Goal: Task Accomplishment & Management: Manage account settings

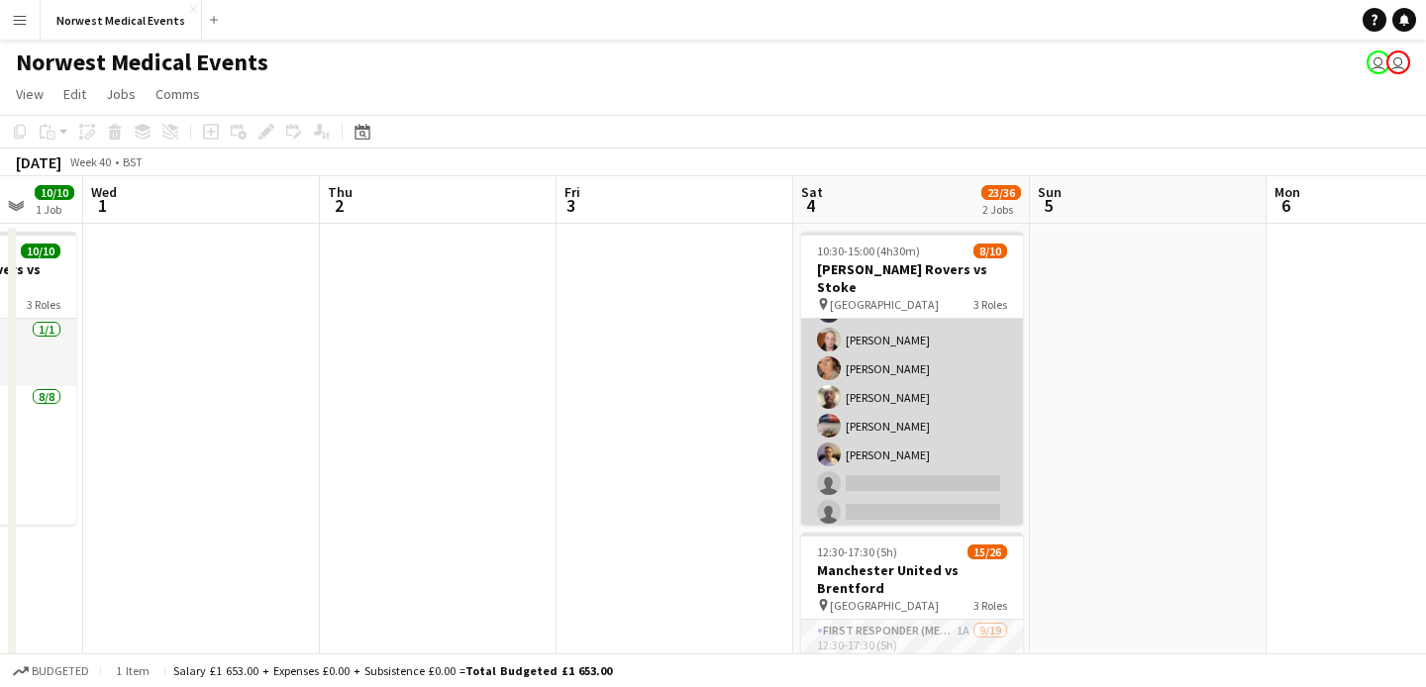
scroll to position [179, 0]
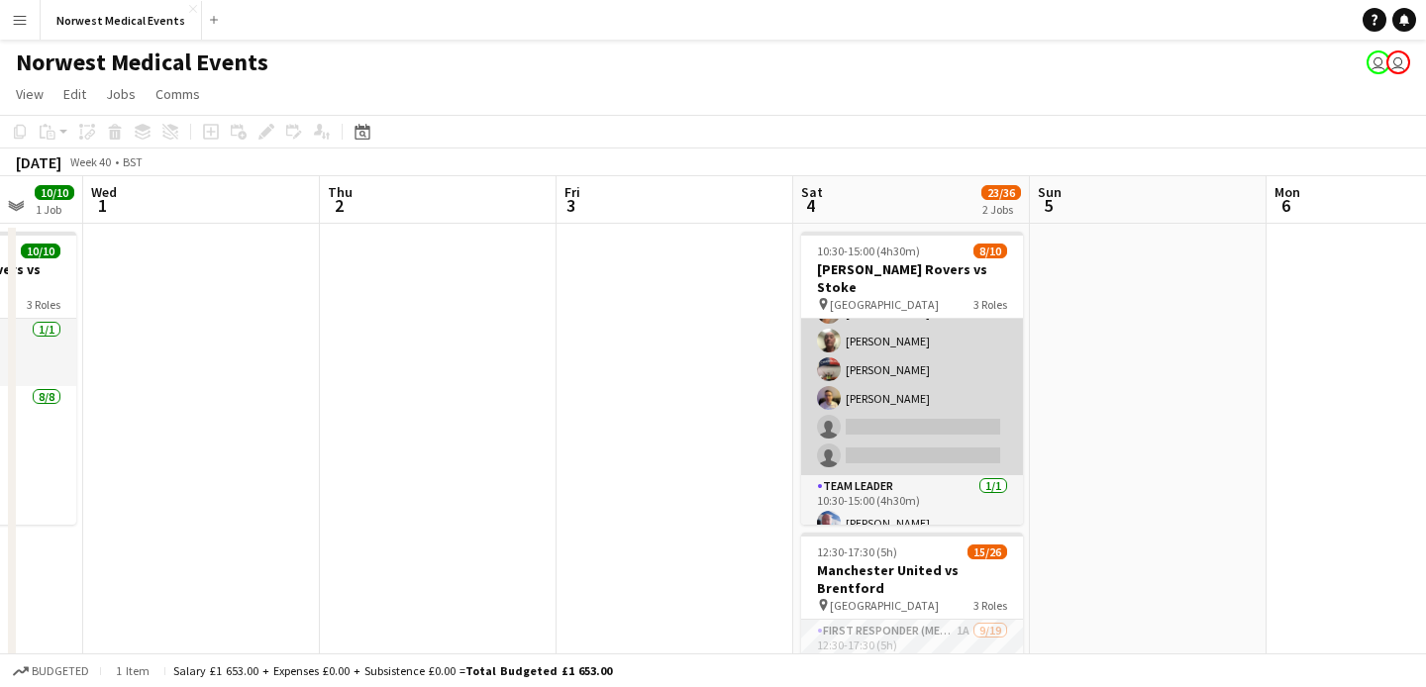
click at [958, 387] on app-card-role "Responder (First Aid) [DATE] 10:30-15:00 (4h30m) [PERSON_NAME] [PERSON_NAME] [P…" at bounding box center [912, 341] width 222 height 268
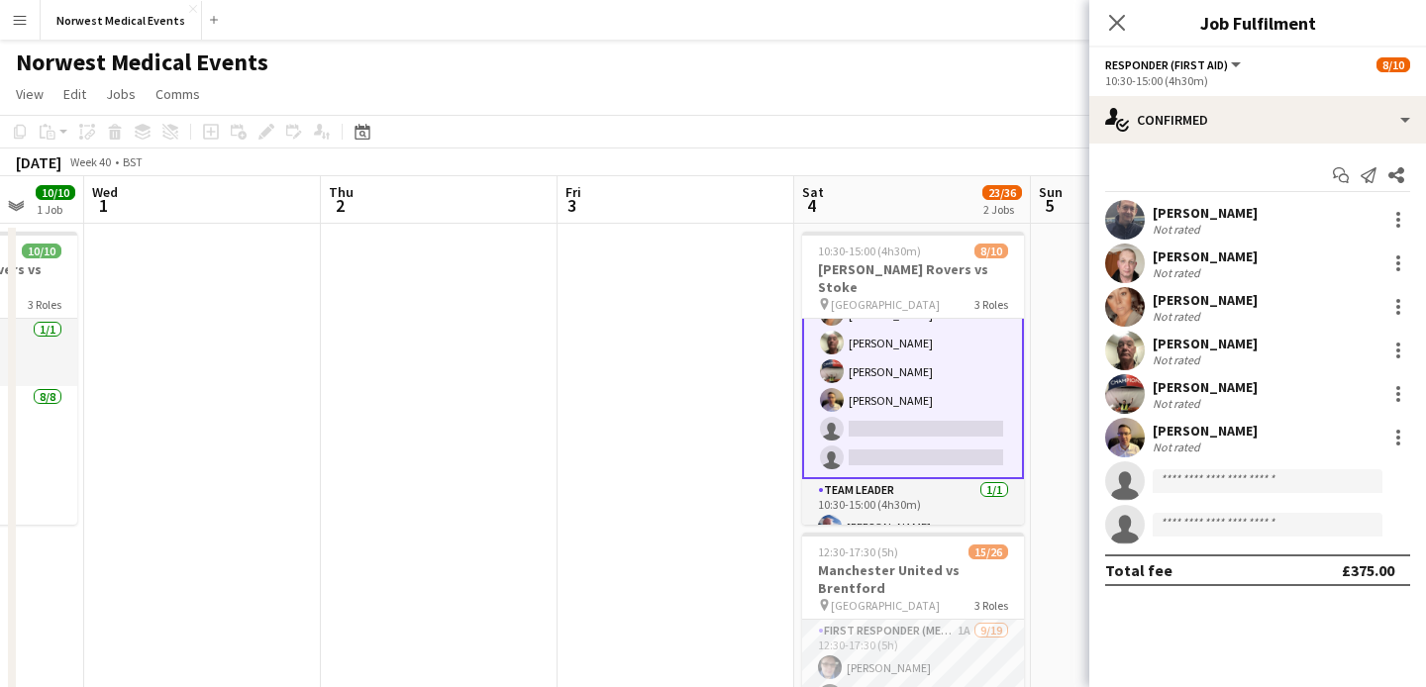
scroll to position [181, 0]
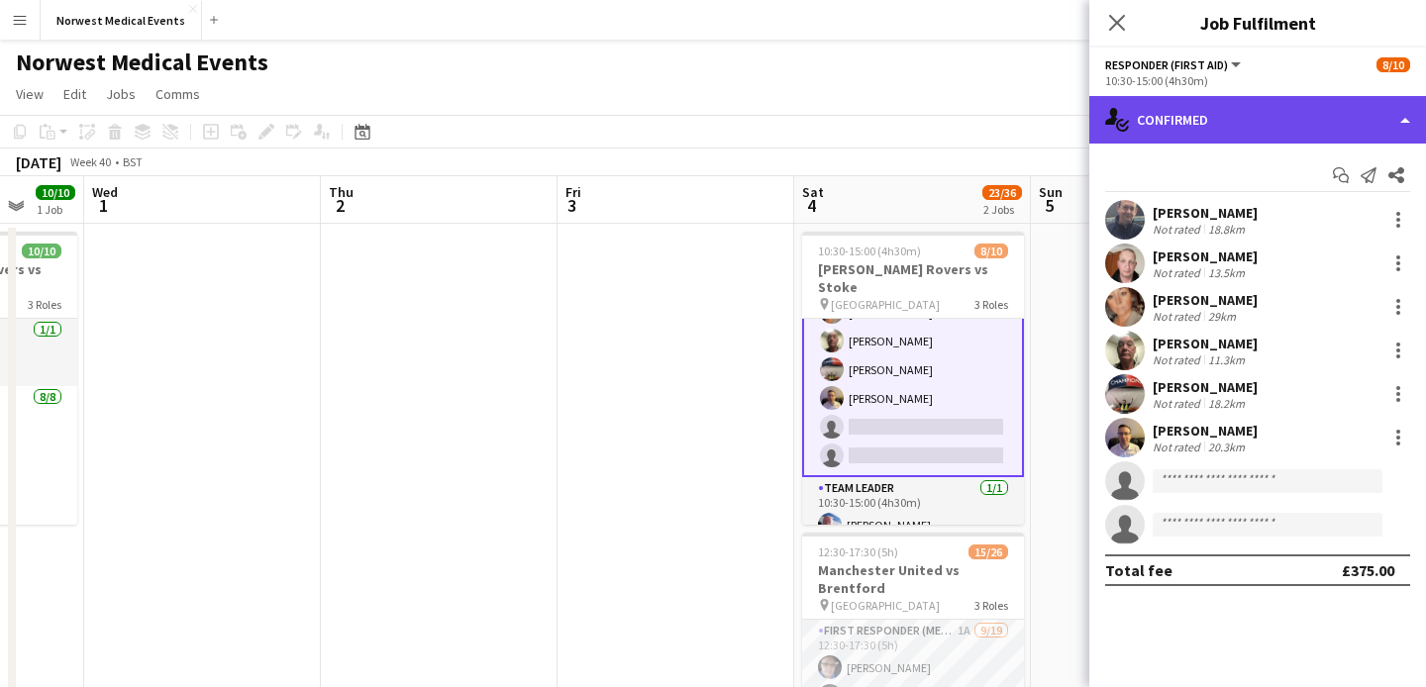
click at [1274, 114] on div "single-neutral-actions-check-2 Confirmed" at bounding box center [1257, 120] width 337 height 48
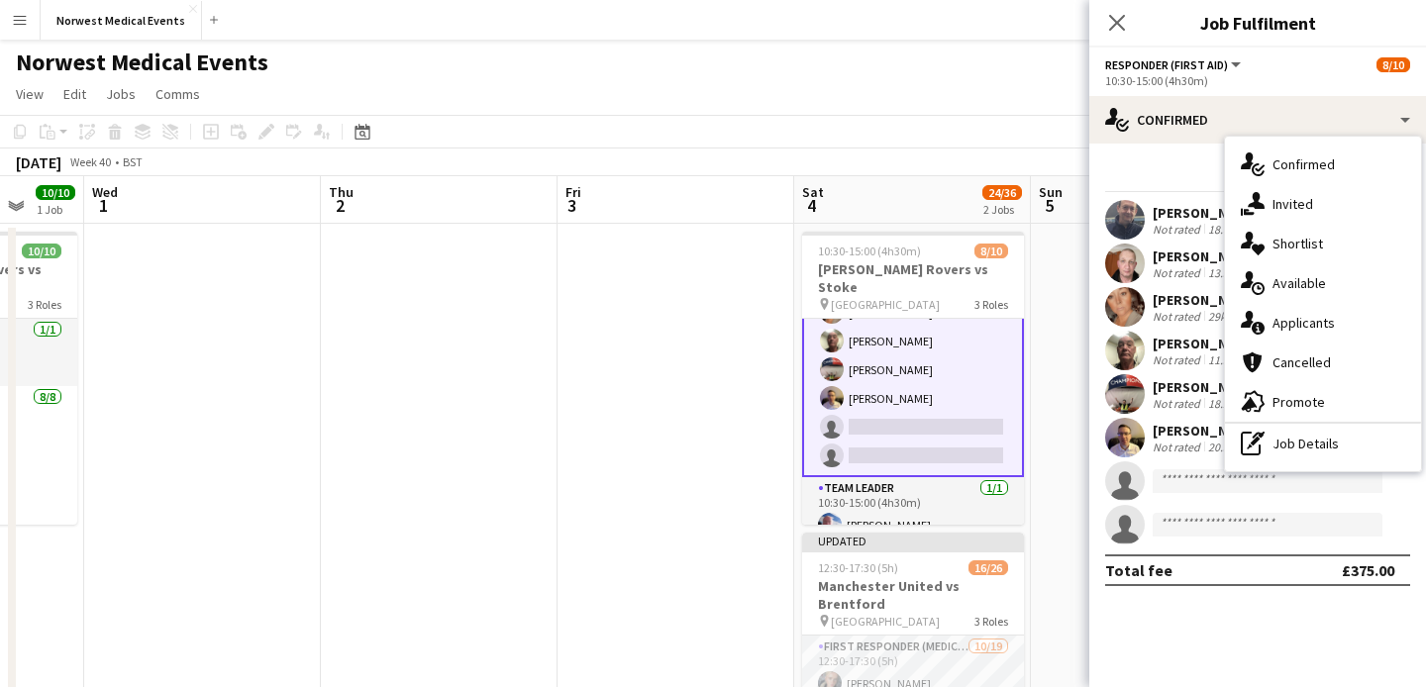
click at [1320, 319] on span "Applicants" at bounding box center [1303, 323] width 62 height 18
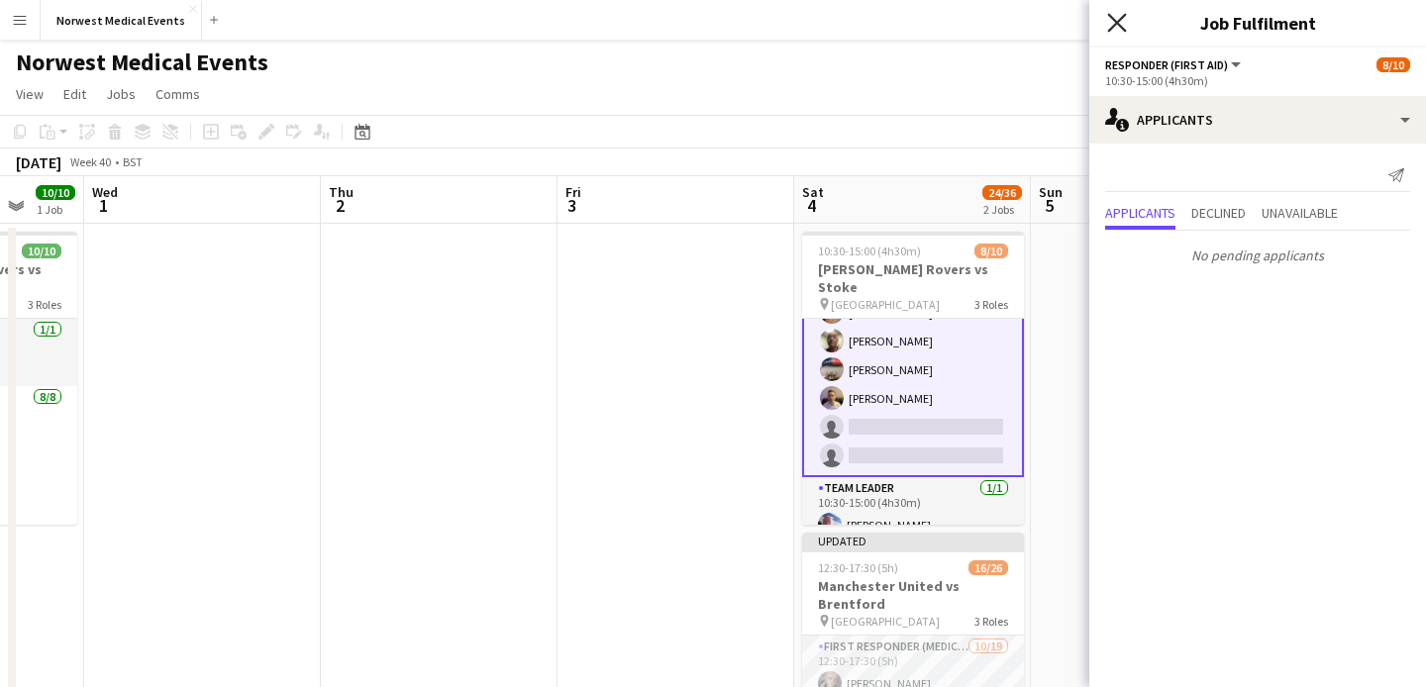
click at [1122, 29] on icon at bounding box center [1116, 22] width 19 height 19
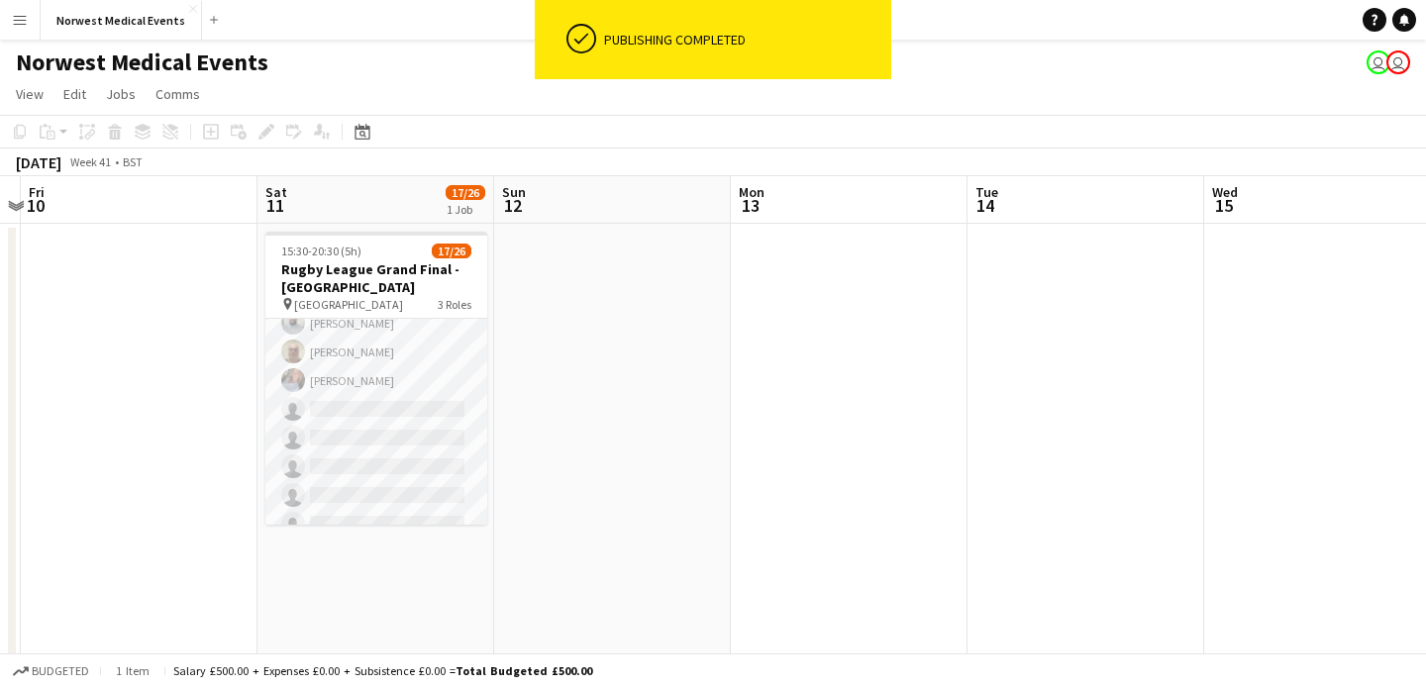
scroll to position [0, 940]
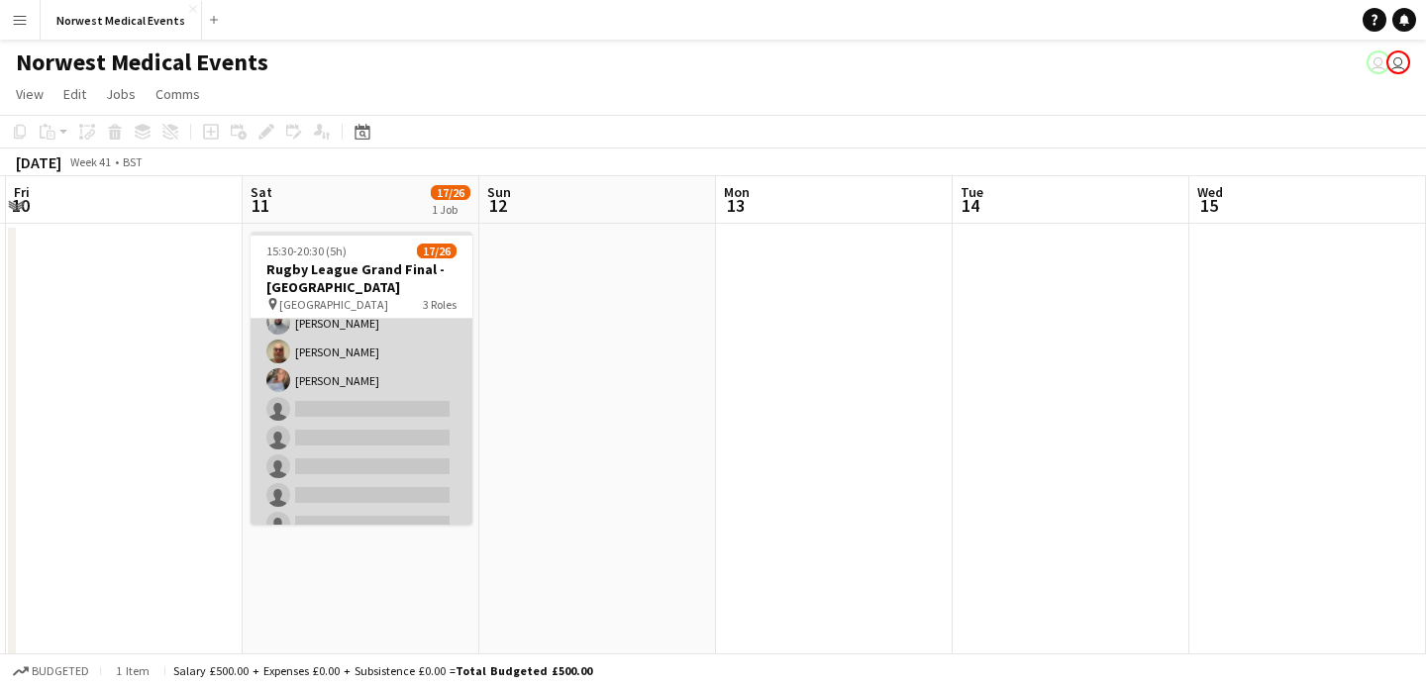
click at [369, 407] on app-card-role "First Responder (Medical) [DATE] 15:30-20:30 (5h) [PERSON_NAME] [PERSON_NAME] […" at bounding box center [361, 366] width 222 height 584
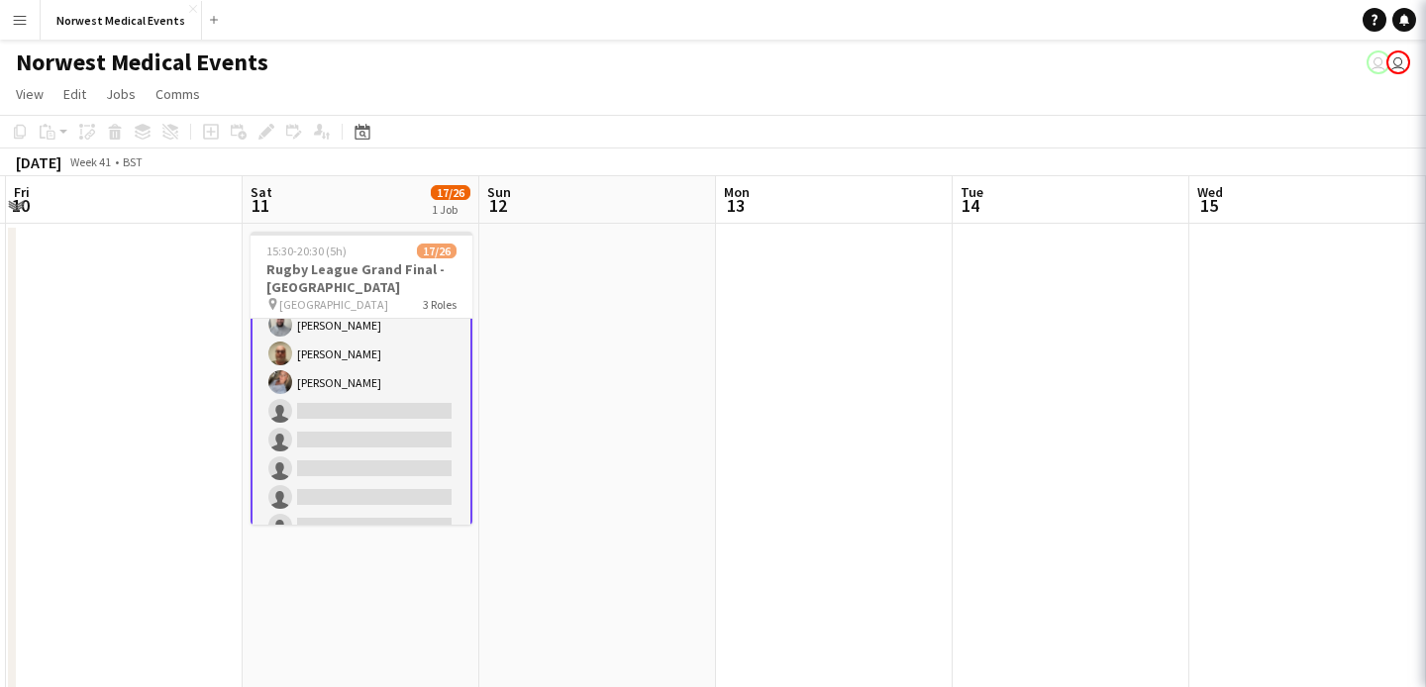
scroll to position [247, 0]
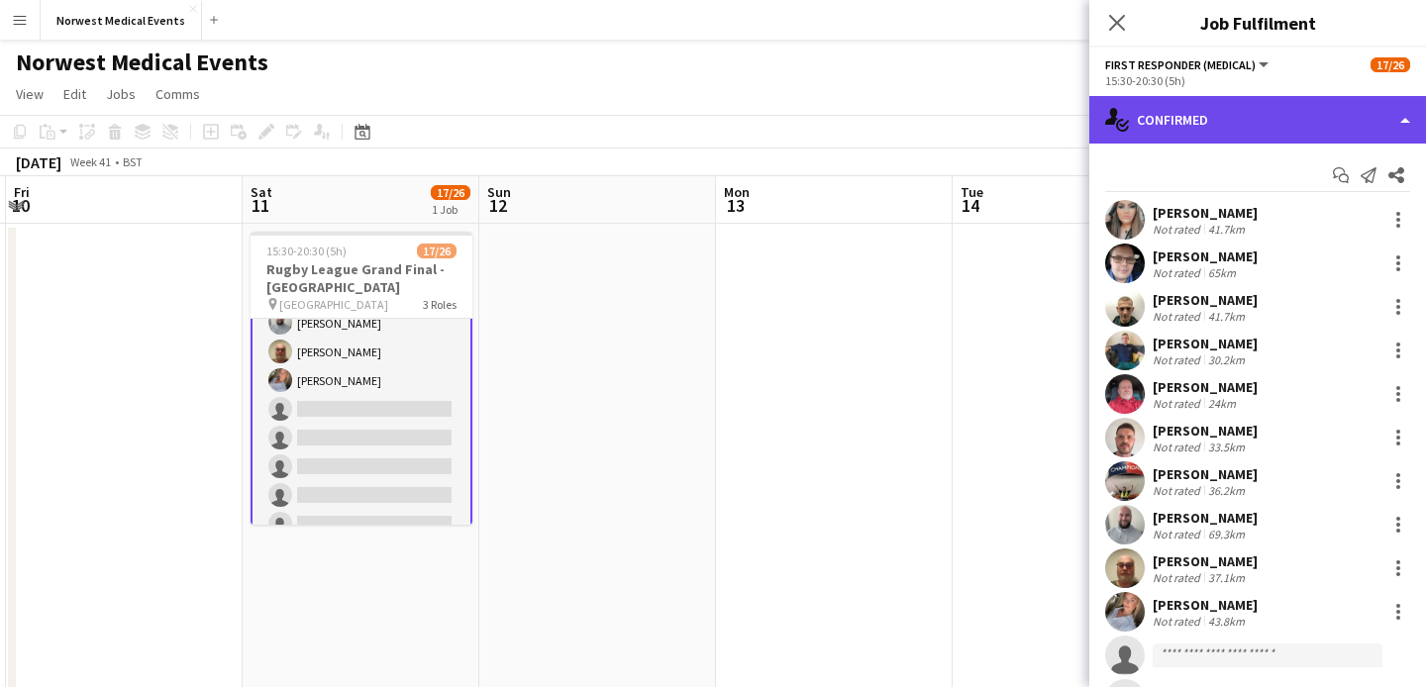
click at [1257, 121] on div "single-neutral-actions-check-2 Confirmed" at bounding box center [1257, 120] width 337 height 48
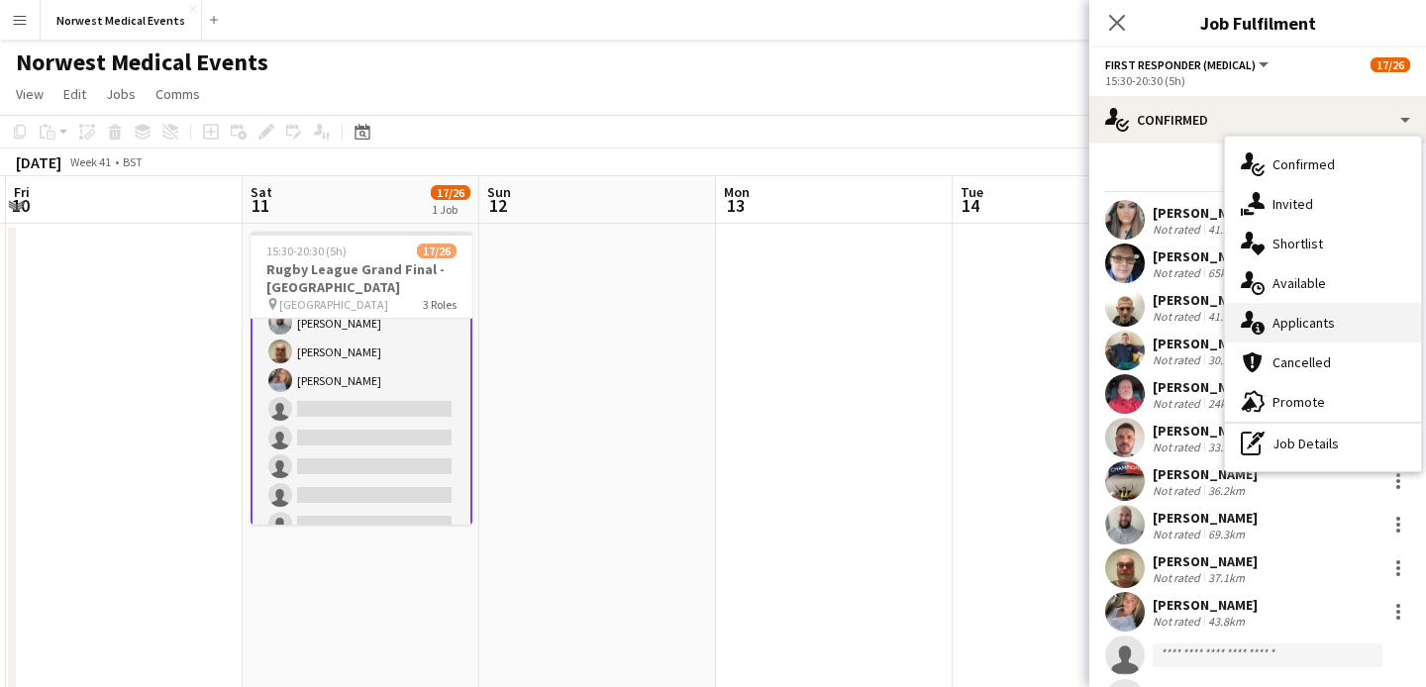
click at [1313, 321] on span "Applicants" at bounding box center [1303, 323] width 62 height 18
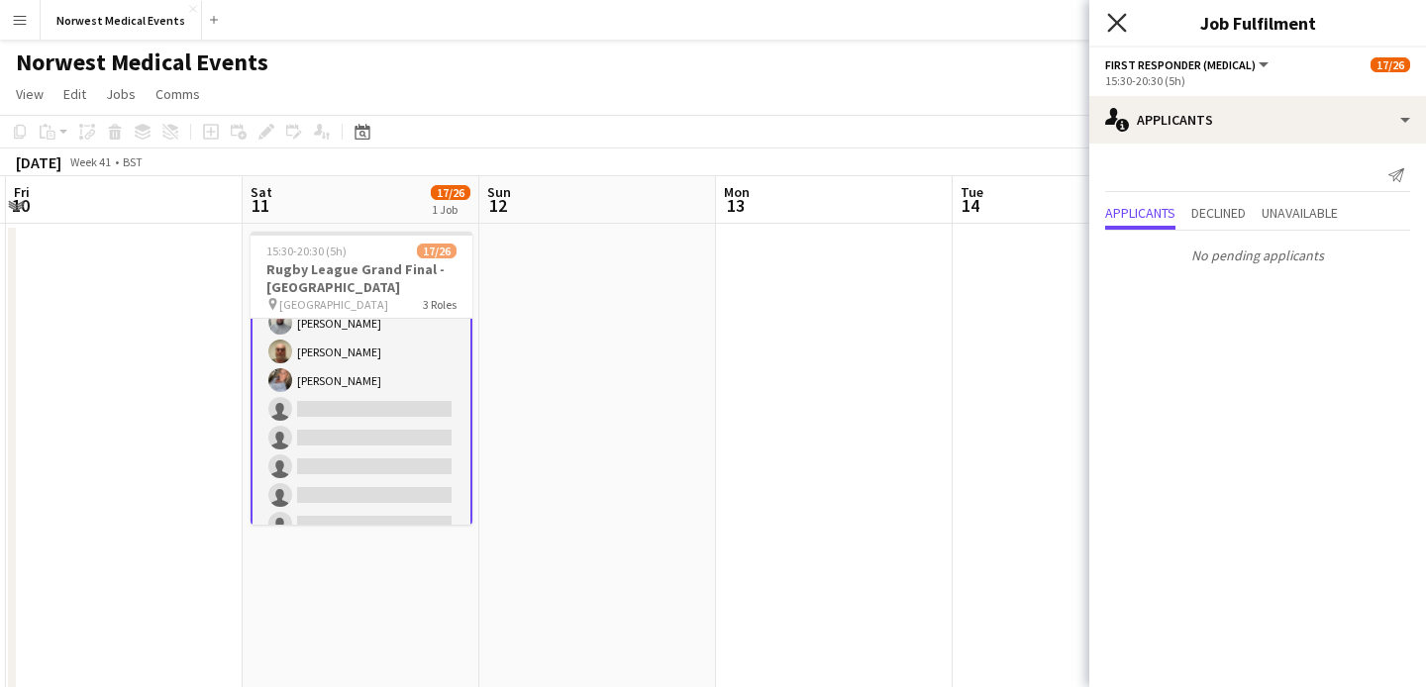
click at [1115, 15] on icon "Close pop-in" at bounding box center [1116, 22] width 19 height 19
